Goal: Complete application form: Complete application form

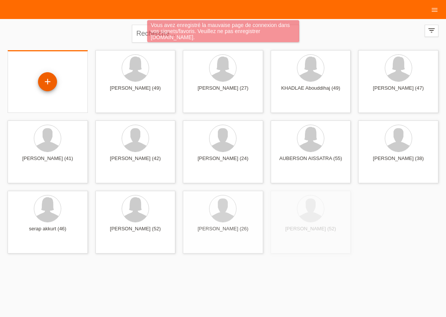
click at [47, 86] on div "+" at bounding box center [47, 81] width 19 height 19
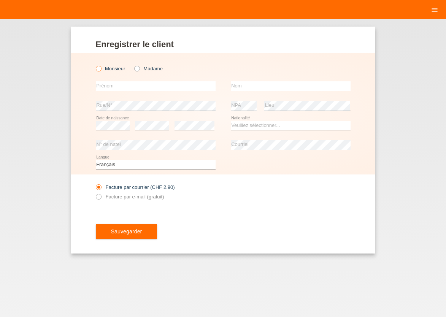
click at [94, 65] on icon at bounding box center [94, 65] width 0 height 0
click at [100, 67] on input "Monsieur" at bounding box center [98, 68] width 5 height 5
radio input "true"
click at [103, 85] on input "text" at bounding box center [156, 85] width 120 height 9
type input "DANIEL"
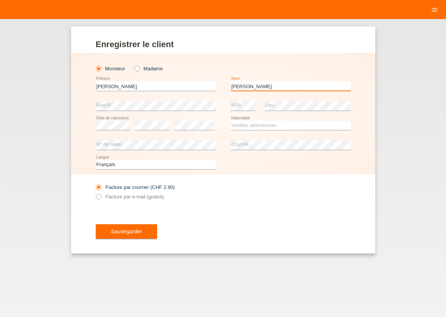
type input "JURADO MENDOZA"
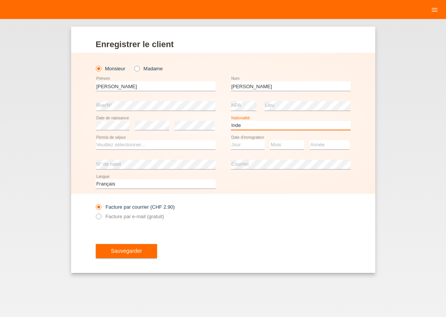
click at [231, 121] on select "Veuillez sélectionner... Suisse Allemagne Autriche Liechtenstein ------------ A…" at bounding box center [291, 125] width 120 height 9
select select "IT"
click at [0, 0] on option "Italie" at bounding box center [0, 0] width 0 height 0
click at [96, 140] on select "Veuillez sélectionner... C B B - Statut de réfugié Autre" at bounding box center [156, 144] width 120 height 9
select select "B"
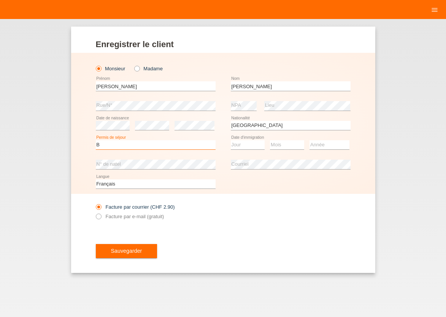
click at [0, 0] on option "B" at bounding box center [0, 0] width 0 height 0
click at [231, 140] on select "Jour 01 02 03 04 05 06 07 08 09 10 11" at bounding box center [248, 144] width 34 height 9
select select "14"
click at [0, 0] on option "14" at bounding box center [0, 0] width 0 height 0
select select "04"
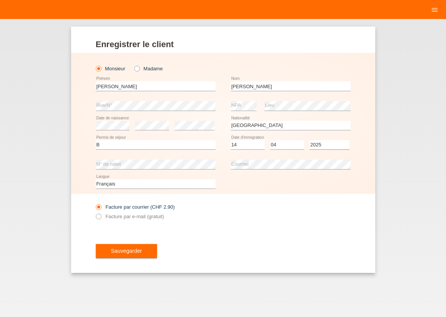
select select "2024"
click at [94, 212] on icon at bounding box center [94, 212] width 0 height 0
click at [99, 219] on input "Facture par e-mail (gratuit)" at bounding box center [98, 217] width 5 height 9
radio input "true"
click at [112, 251] on span "Sauvegarder" at bounding box center [126, 251] width 31 height 6
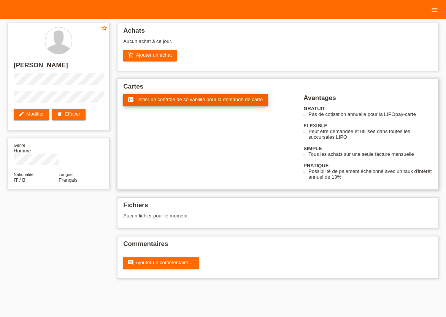
click at [210, 98] on span "Initier un contrôle de solvabilité pour la demande de carte" at bounding box center [199, 99] width 125 height 6
